Goal: Navigation & Orientation: Find specific page/section

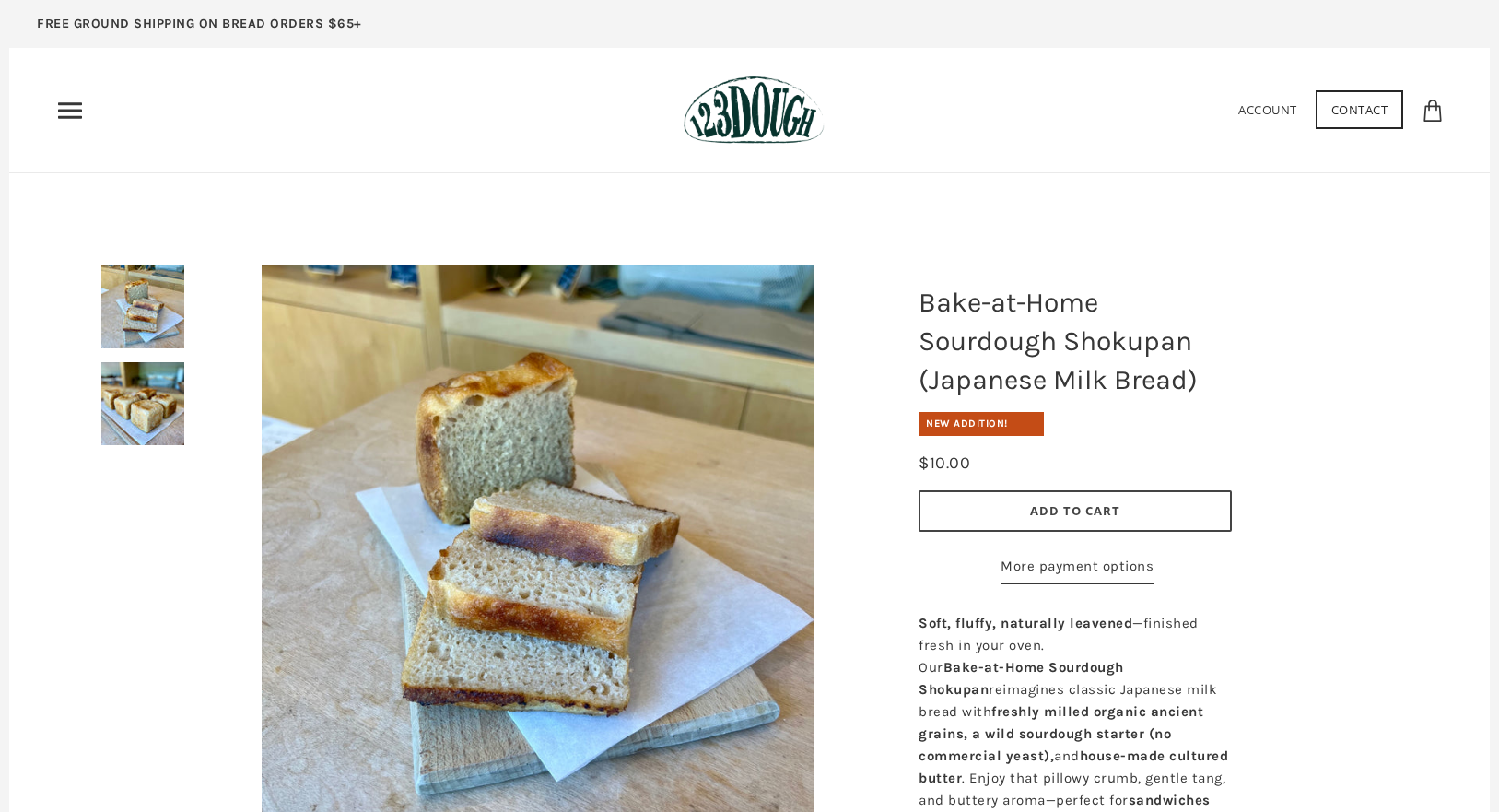
click at [74, 102] on icon "Primary" at bounding box center [70, 111] width 30 height 30
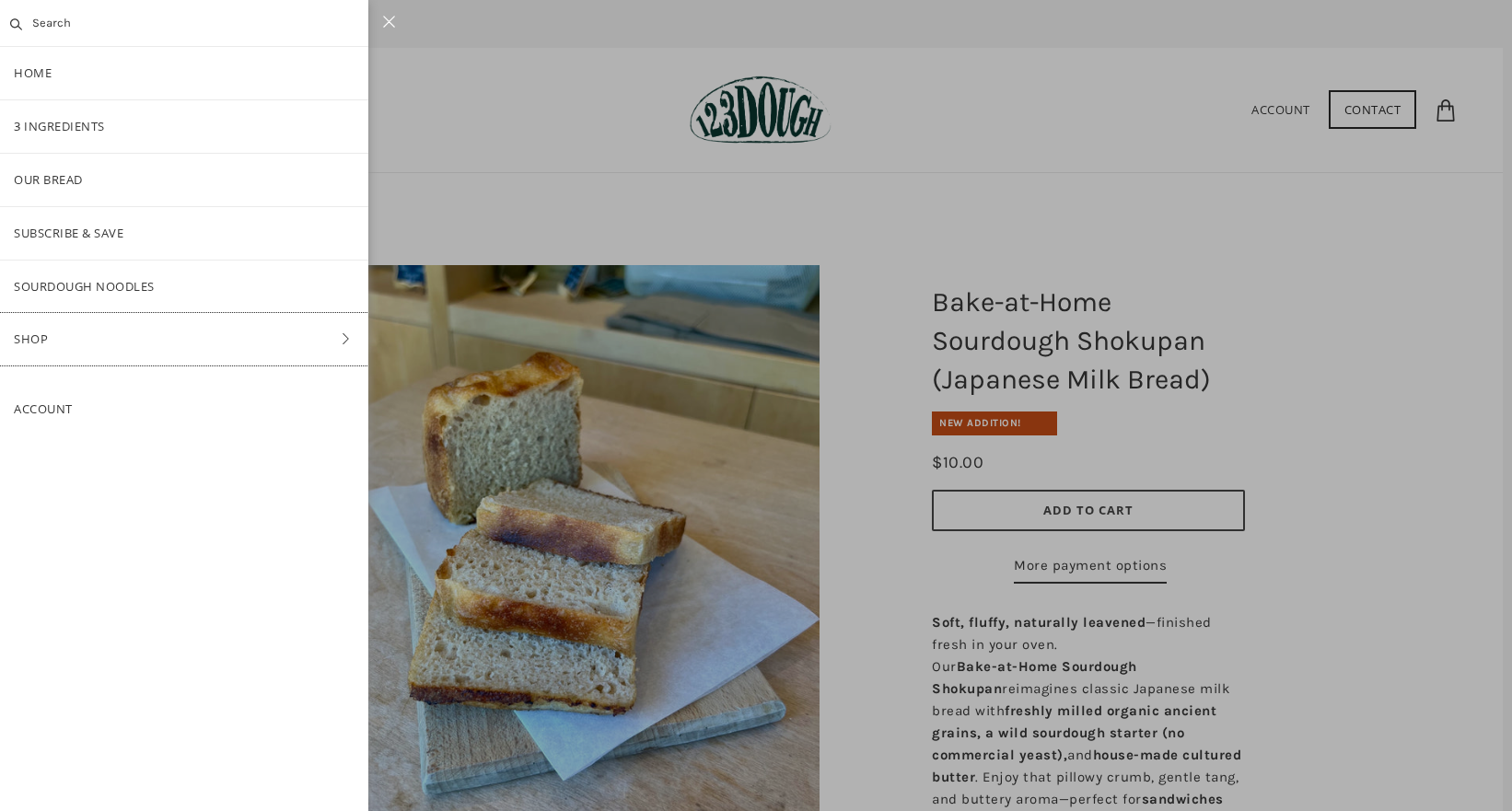
click at [161, 323] on link "Shop" at bounding box center [184, 339] width 368 height 52
click at [148, 387] on link "Bake-at-Home" at bounding box center [184, 392] width 368 height 52
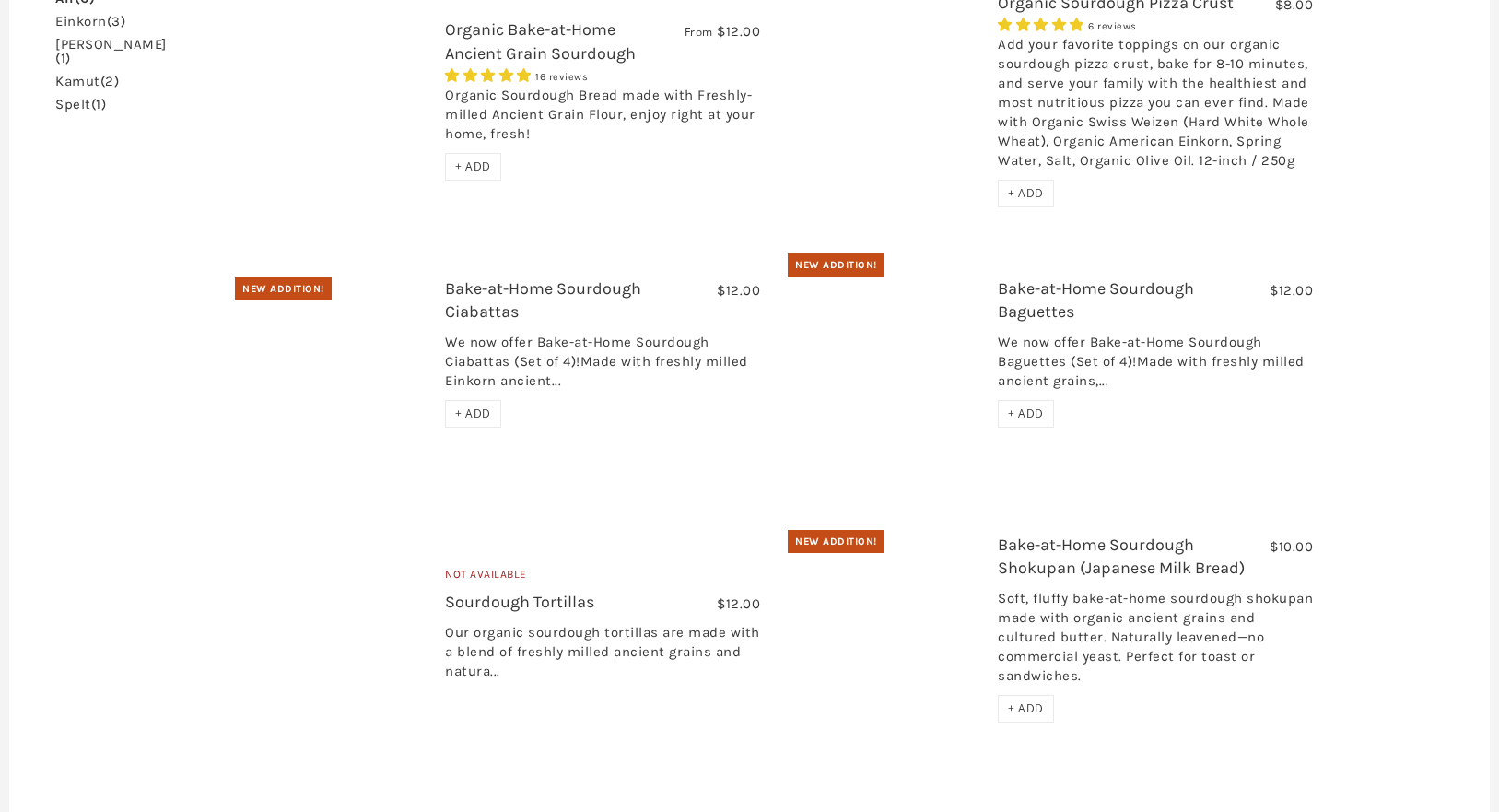
scroll to position [364, 0]
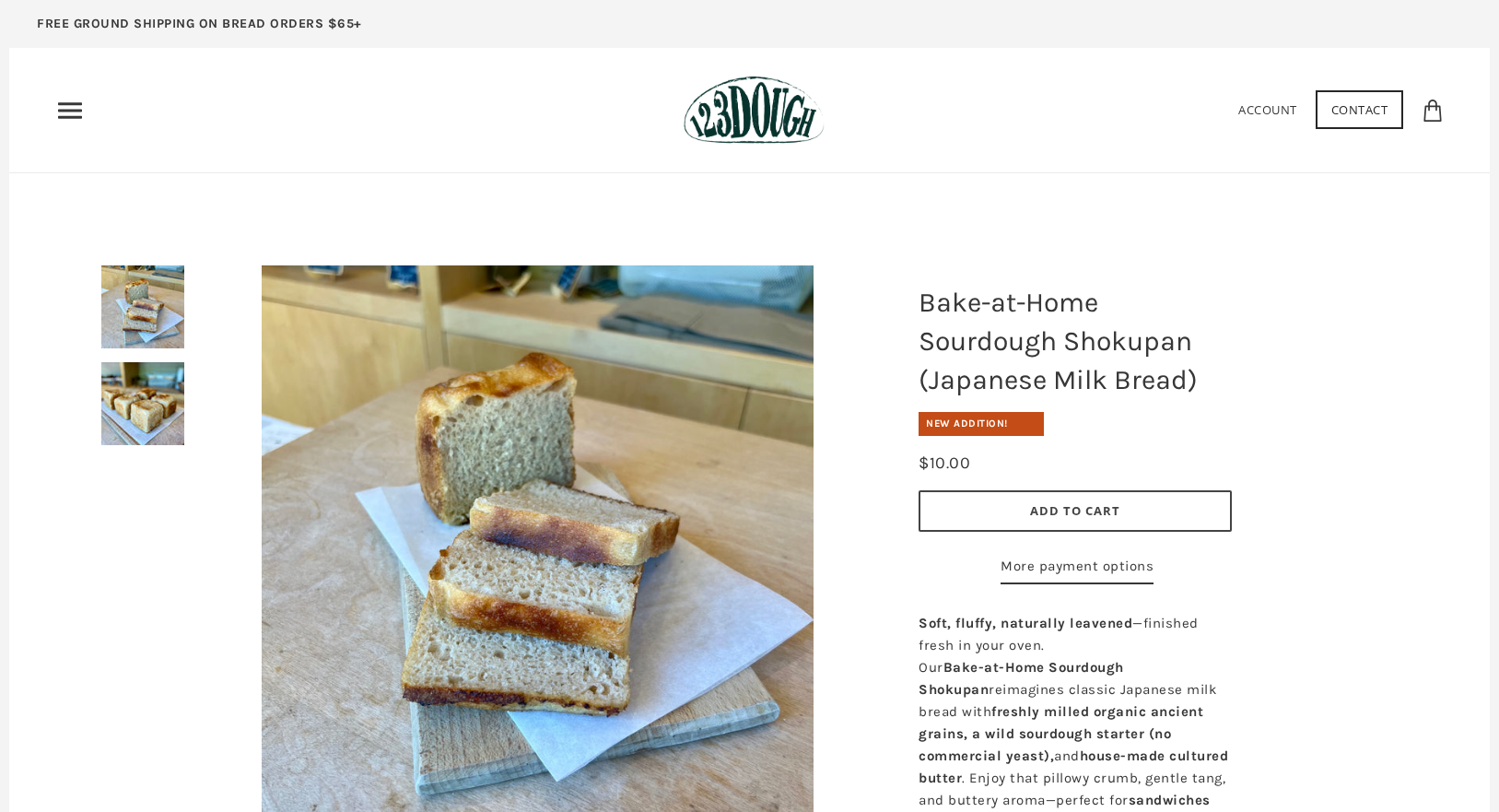
click at [81, 108] on icon "Primary" at bounding box center [70, 111] width 30 height 30
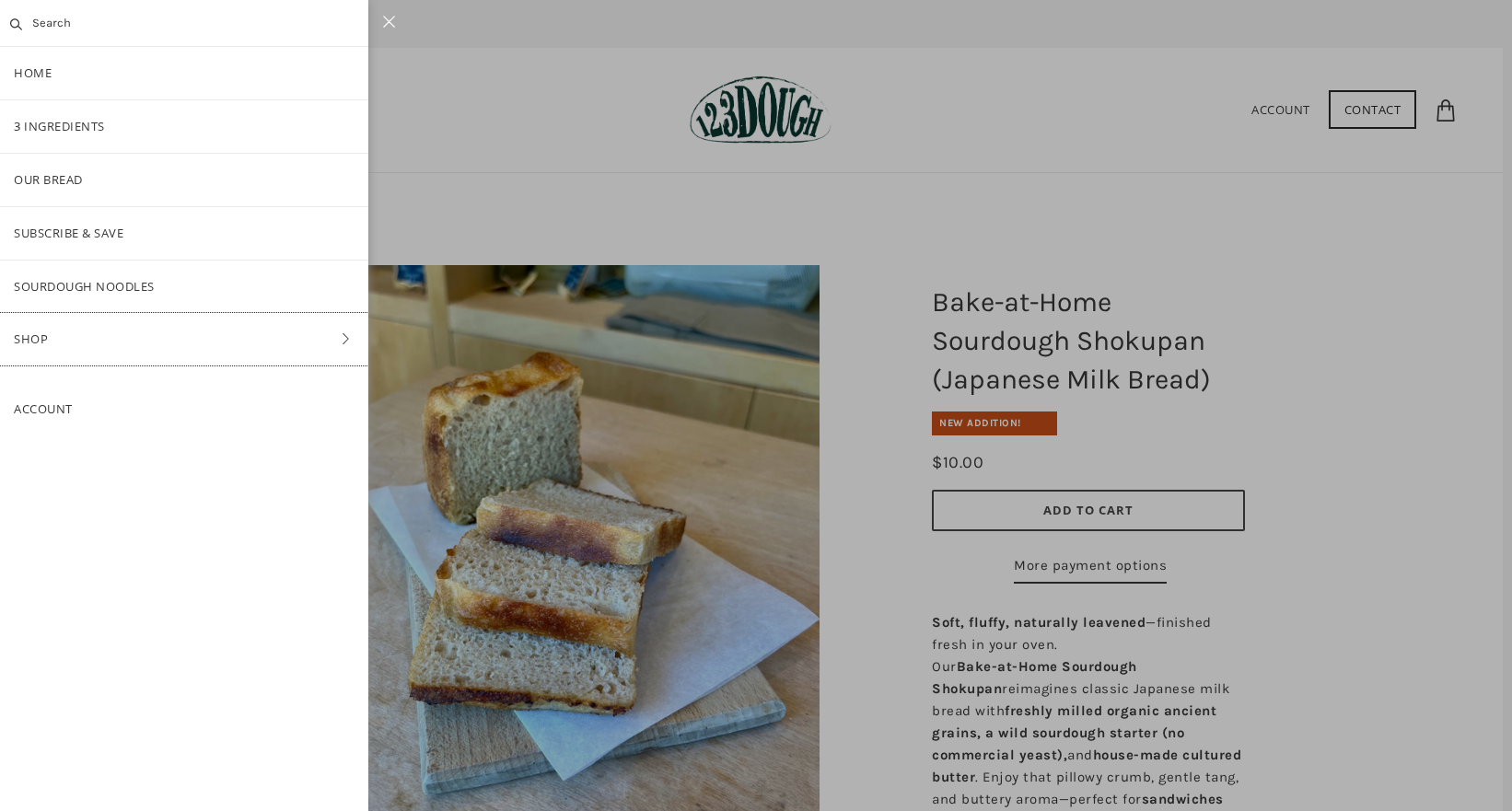
click at [146, 340] on link "Shop" at bounding box center [184, 339] width 368 height 52
click at [75, 401] on link "Bake-at-Home" at bounding box center [184, 392] width 368 height 52
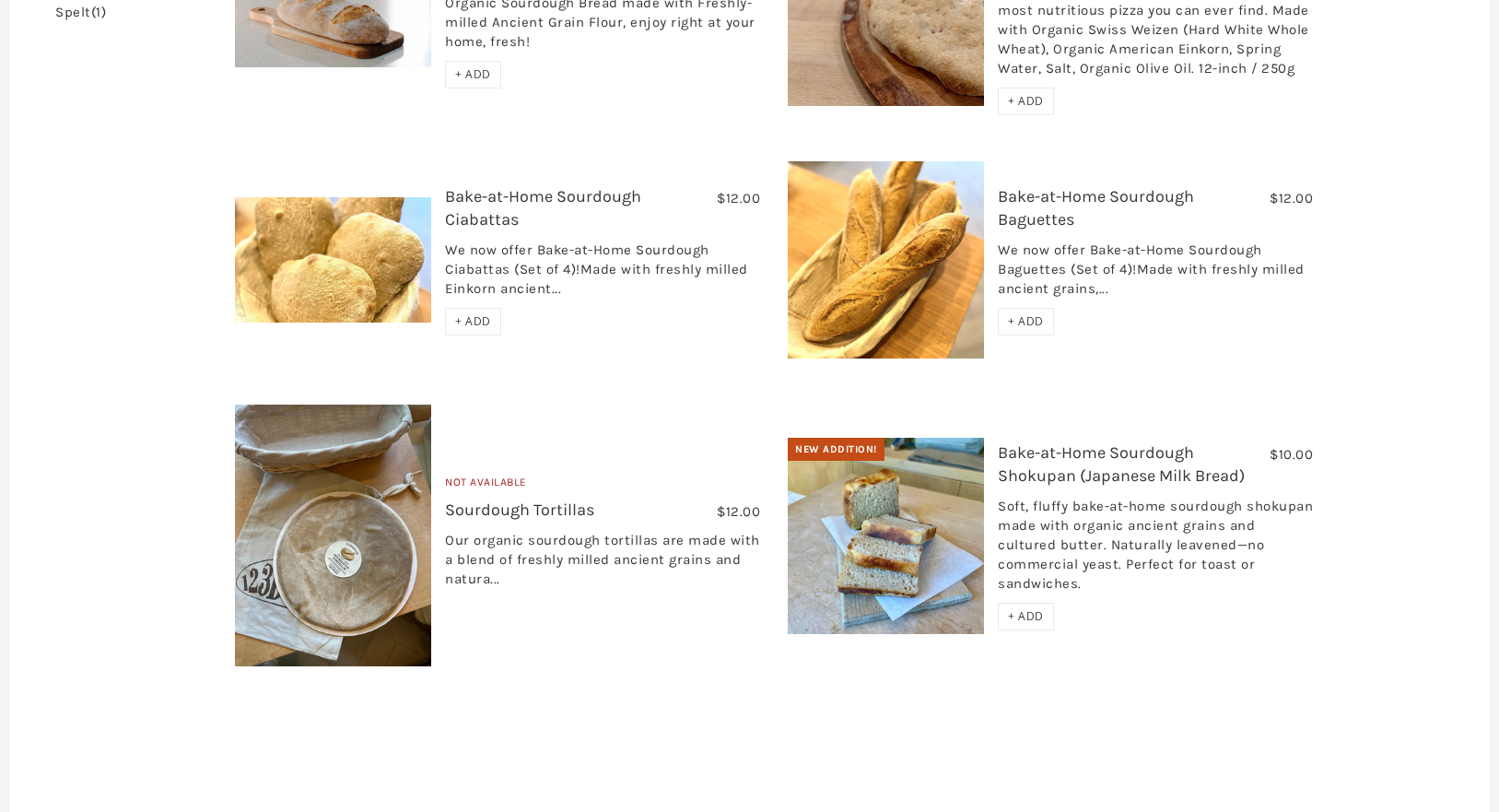
scroll to position [482, 0]
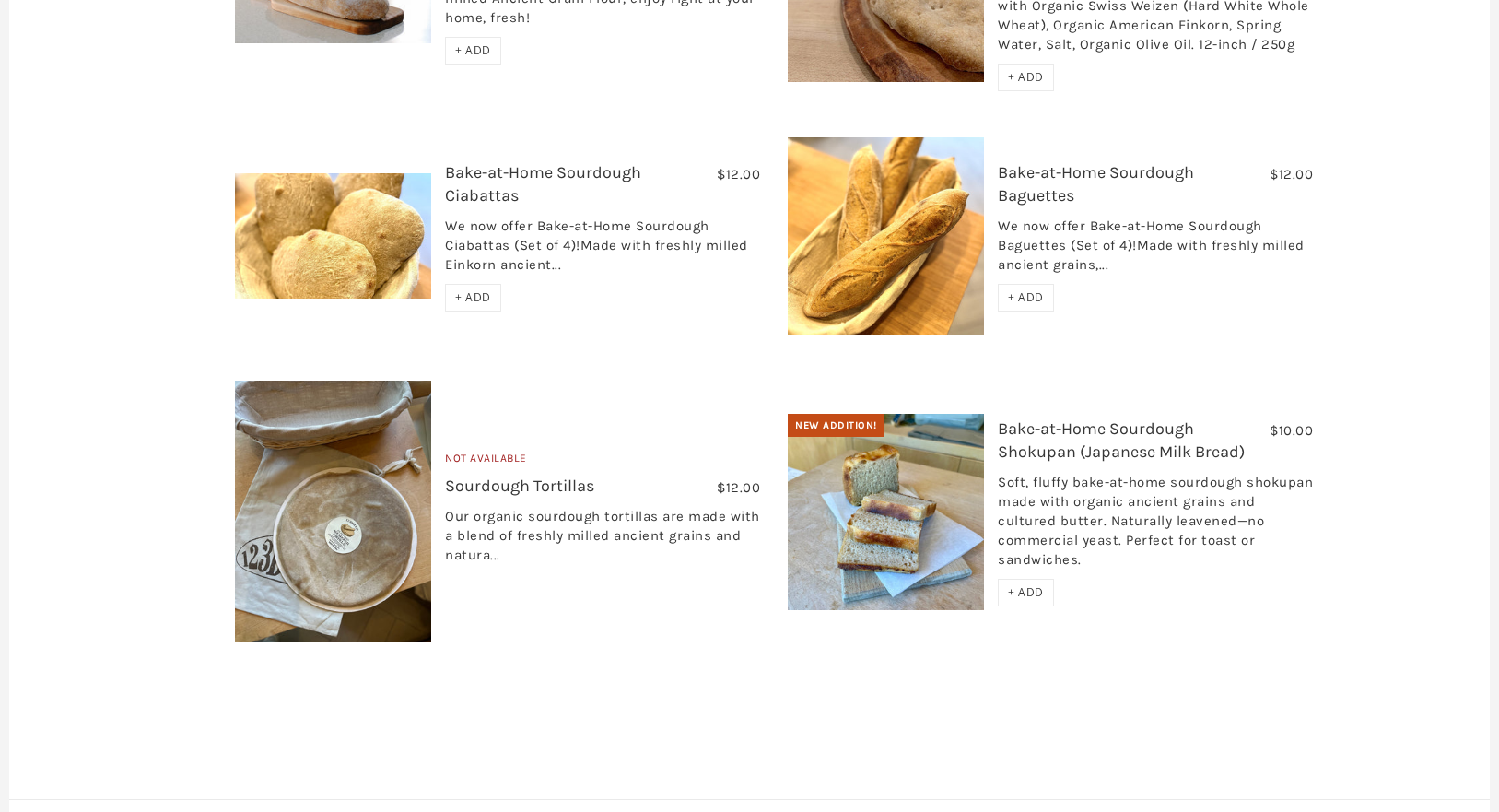
click at [1102, 458] on link "Bake-at-Home Sourdough Shokupan (Japanese Milk Bread)" at bounding box center [1121, 440] width 247 height 43
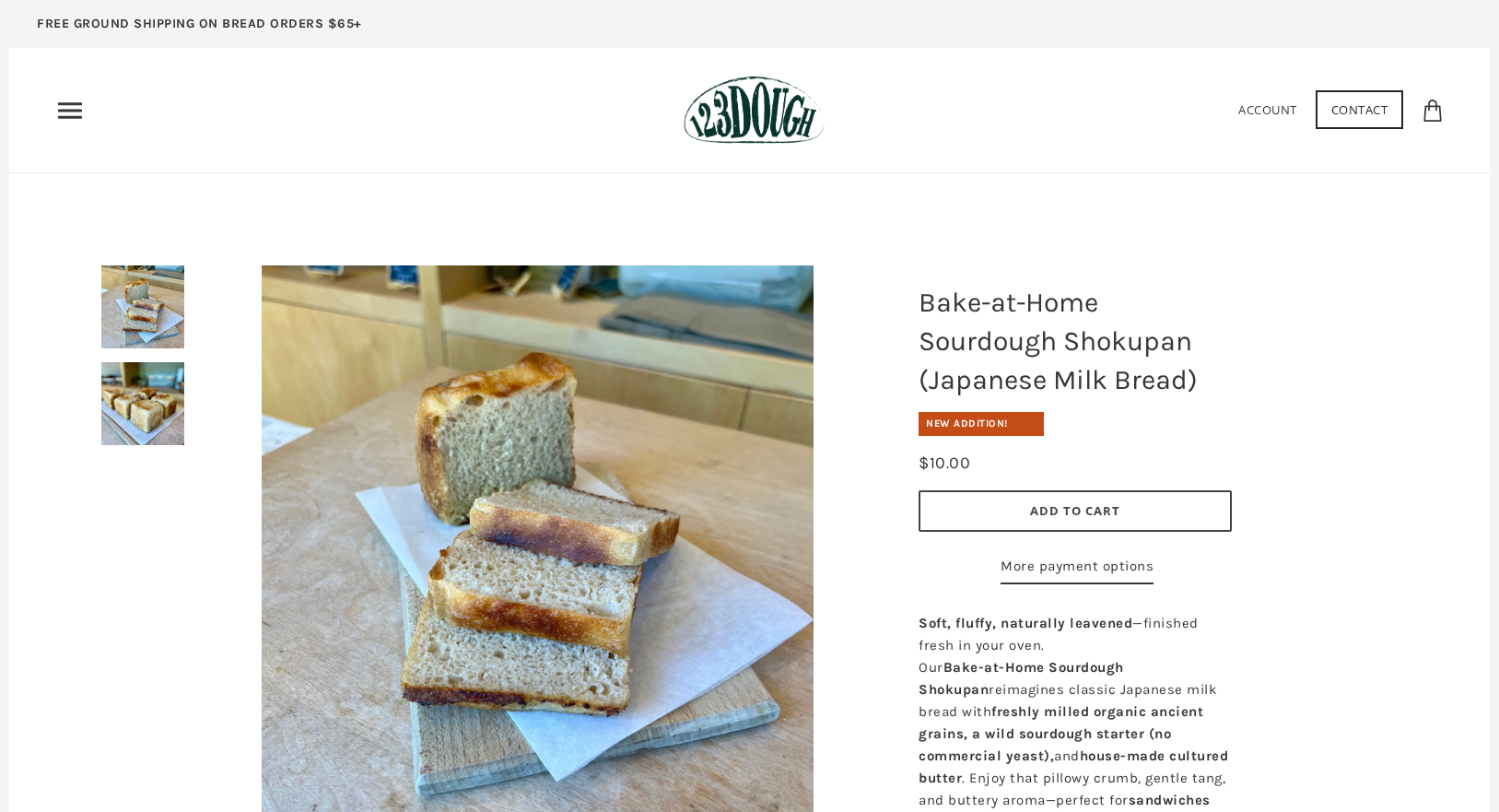
click at [69, 111] on use "Primary" at bounding box center [70, 110] width 24 height 16
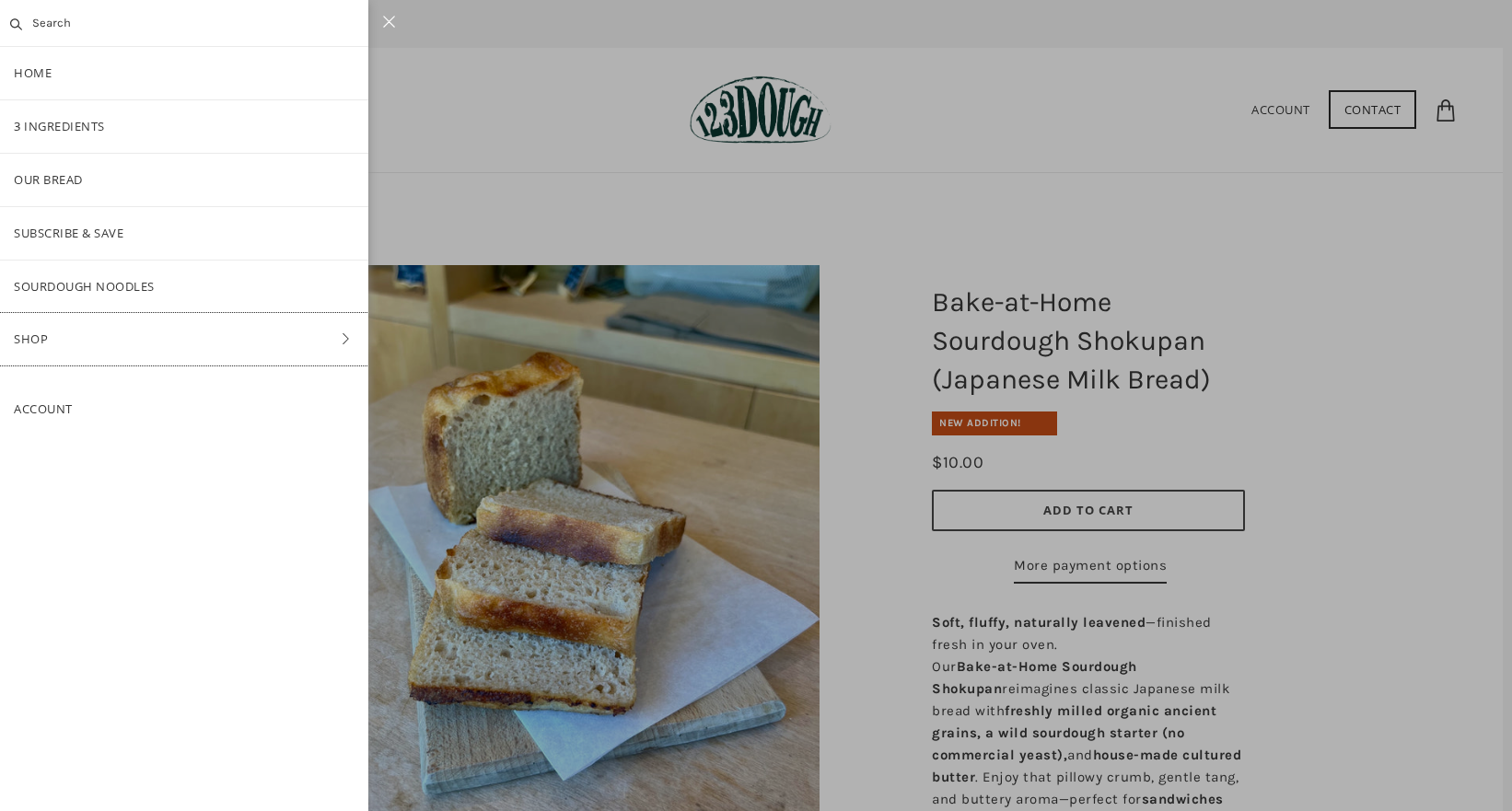
click at [148, 337] on link "Shop" at bounding box center [184, 339] width 368 height 52
click at [95, 240] on link "Bread" at bounding box center [184, 233] width 368 height 52
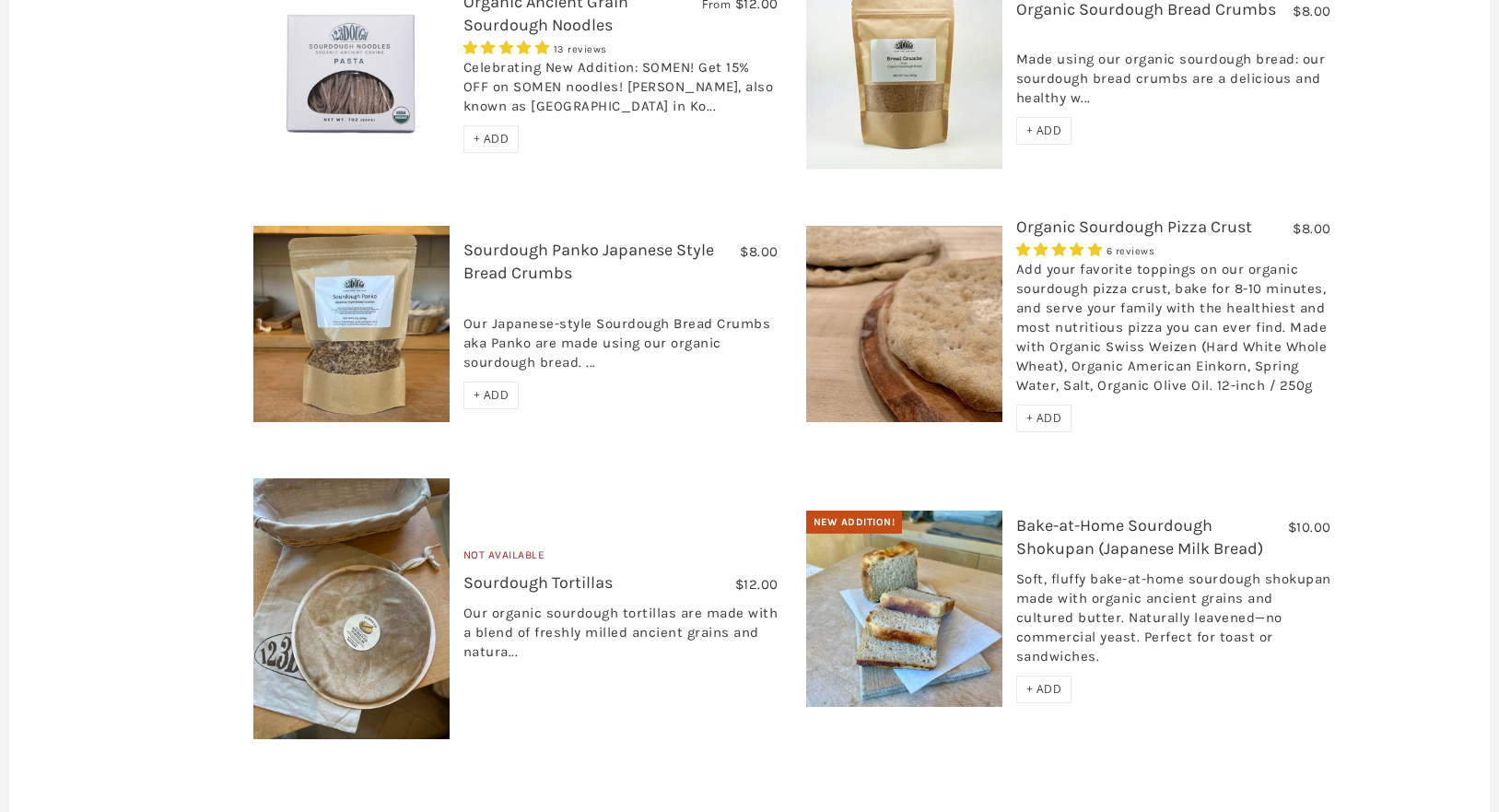
scroll to position [1417, 0]
